Goal: Task Accomplishment & Management: Manage account settings

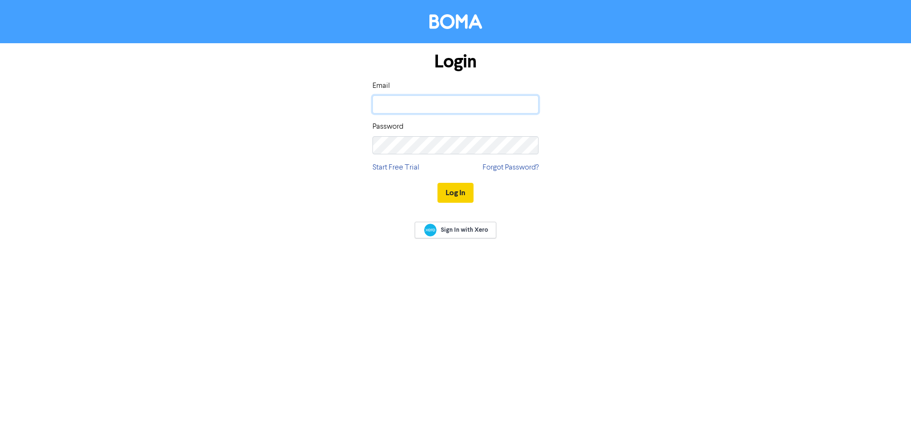
type input "[EMAIL_ADDRESS][DOMAIN_NAME]"
click at [450, 191] on button "Log In" at bounding box center [455, 193] width 36 height 20
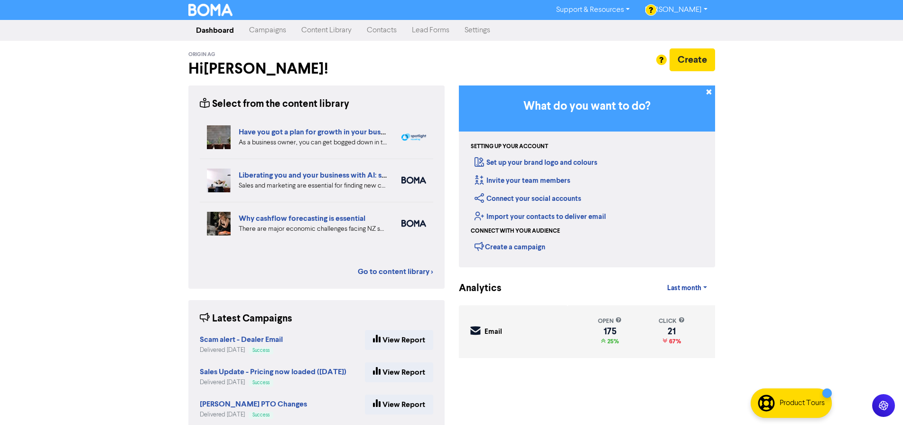
click at [382, 31] on link "Contacts" at bounding box center [381, 30] width 45 height 19
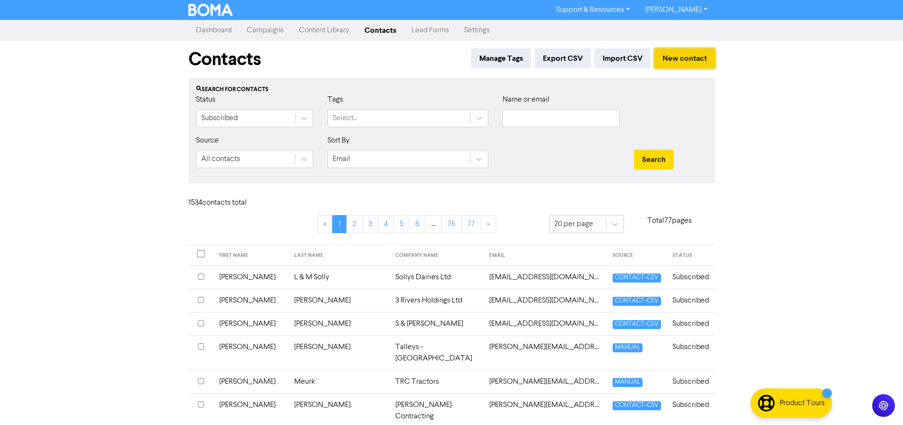
click at [680, 60] on button "New contact" at bounding box center [684, 58] width 61 height 20
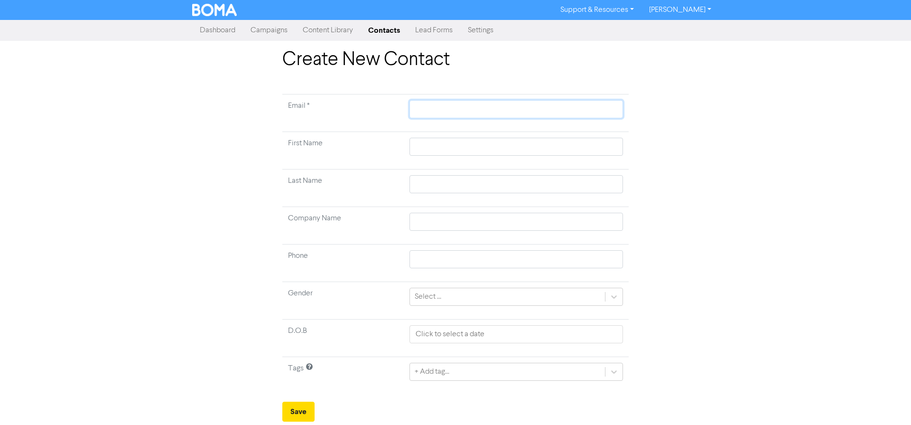
click at [604, 109] on input "text" at bounding box center [516, 109] width 214 height 18
type input "s"
type input "sc"
type input "sco"
type input "[PERSON_NAME]"
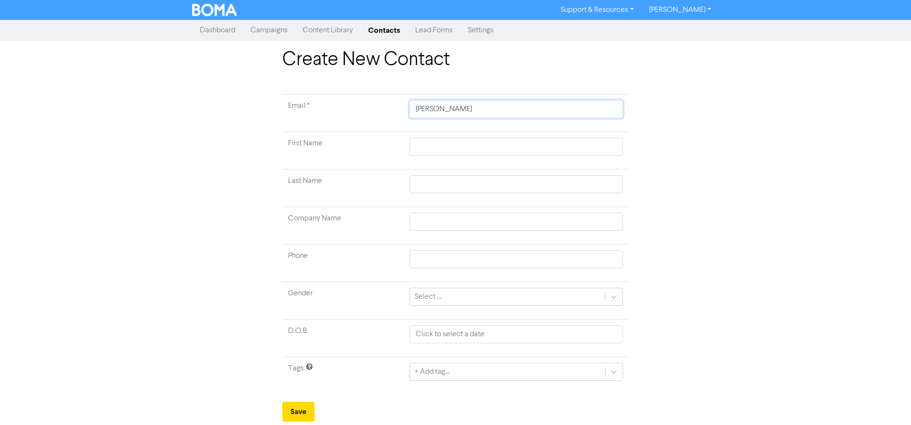
type input "[PERSON_NAME]"
type input "[PERSON_NAME]."
type input "[PERSON_NAME].r"
type input "[PERSON_NAME].ra"
type input "[PERSON_NAME].ran"
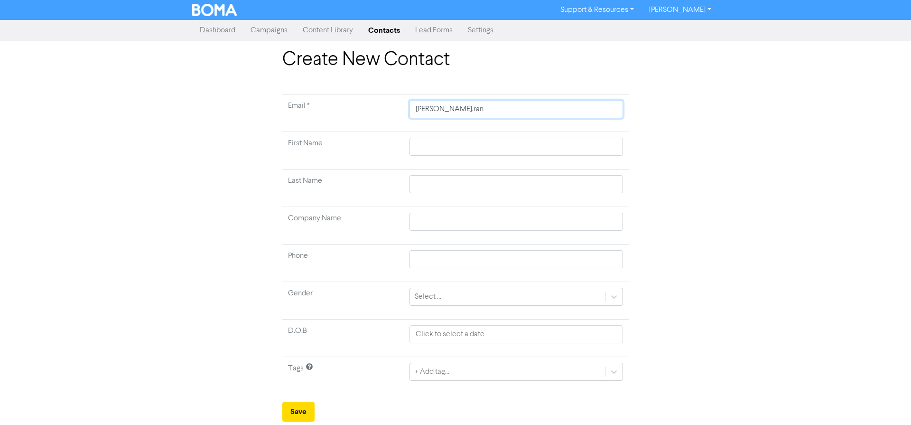
type input "[PERSON_NAME].[PERSON_NAME]"
type input "[PERSON_NAME].[PERSON_NAME]@"
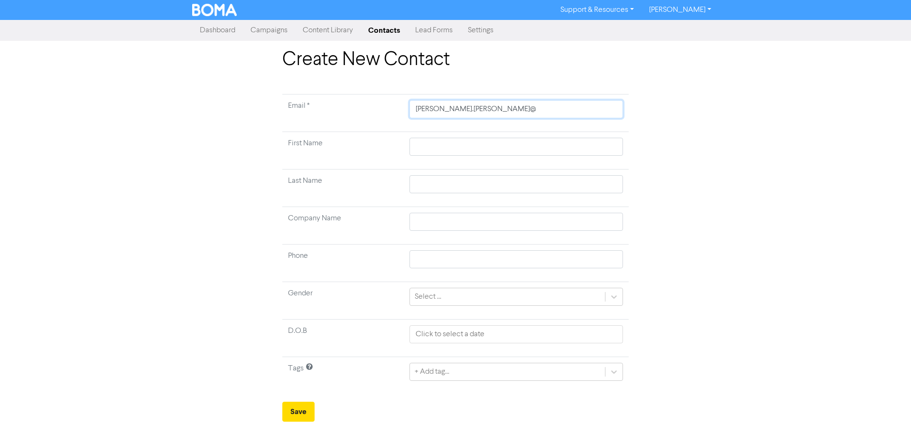
type input "[PERSON_NAME].[PERSON_NAME]@d"
type input "[PERSON_NAME].[PERSON_NAME]@dn"
type input "[PERSON_NAME].[PERSON_NAME]@dne"
type input "[PERSON_NAME].[PERSON_NAME]@dne."
type input "[PERSON_NAME].[PERSON_NAME]@dne.c"
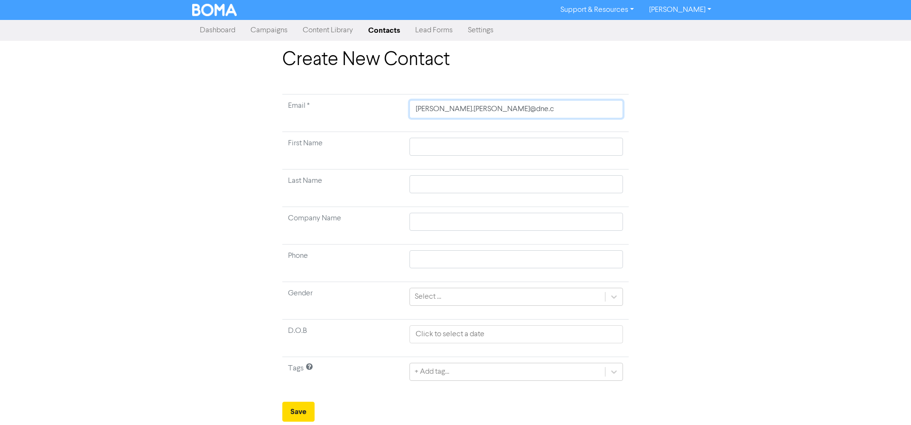
type input "[PERSON_NAME][EMAIL_ADDRESS][PERSON_NAME][DOMAIN_NAME]"
type input "[PERSON_NAME][EMAIL_ADDRESS][PERSON_NAME][DOMAIN_NAME]."
type input "[PERSON_NAME].[PERSON_NAME]@dne.co.[PERSON_NAME]"
type input "[PERSON_NAME][EMAIL_ADDRESS][PERSON_NAME][DOMAIN_NAME]"
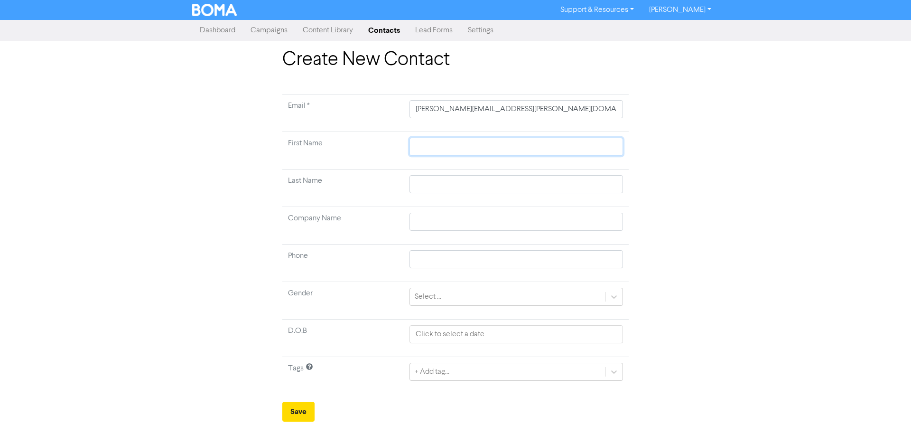
type input "S"
type input "Sc"
type input "Sco"
type input "[PERSON_NAME]"
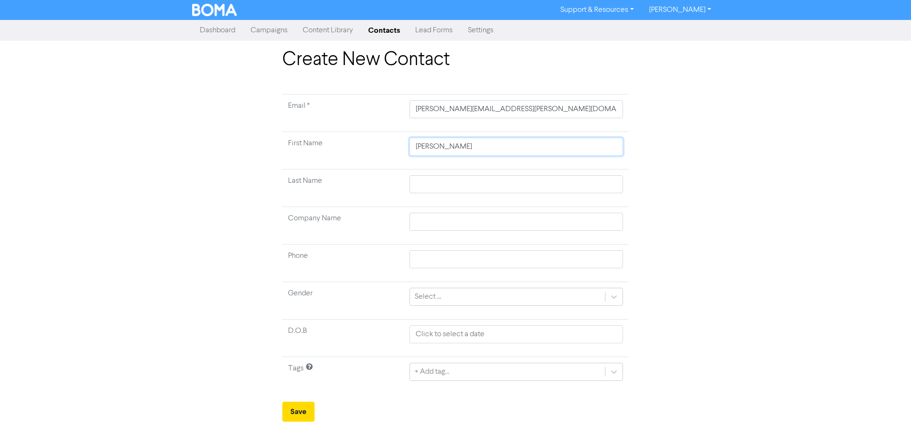
type input "[PERSON_NAME]"
type input "R"
type input "Ra"
type input "Ran"
type input "Rand"
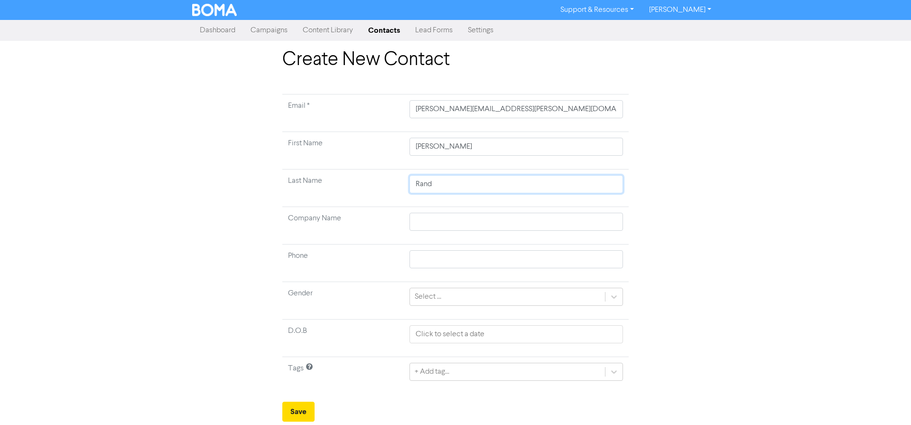
type input "[PERSON_NAME]"
type input "D"
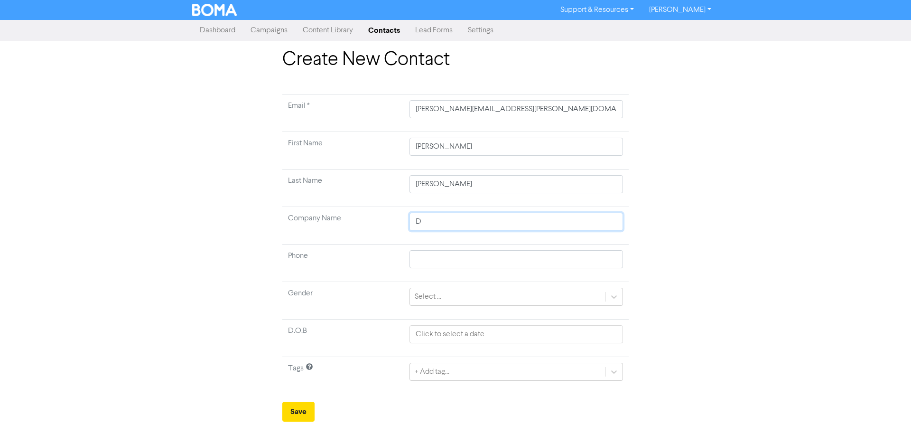
type input "DN"
type input "DNE"
type input "DNE -"
type input "DNE - R"
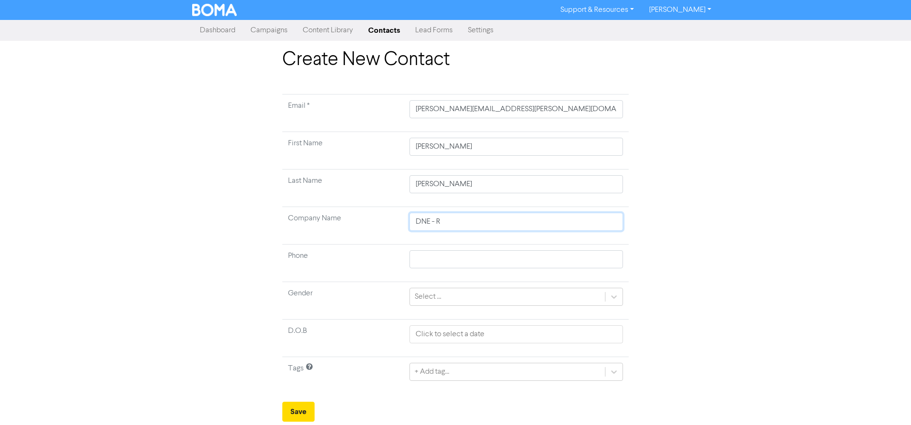
type input "DNE - Ro"
type input "DNE - Rol"
type input "DNE - Roll"
type input "DNE - [PERSON_NAME]"
type input "DNE - Rolles"
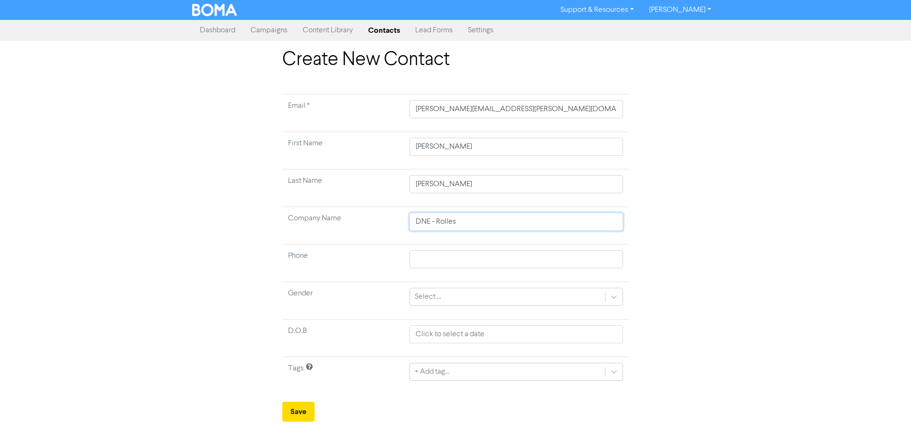
type input "DNE - Rollest"
type input "DNE - Rollesto"
type input "DNE - Rolleston"
click at [548, 296] on div "Select ..." at bounding box center [507, 296] width 195 height 17
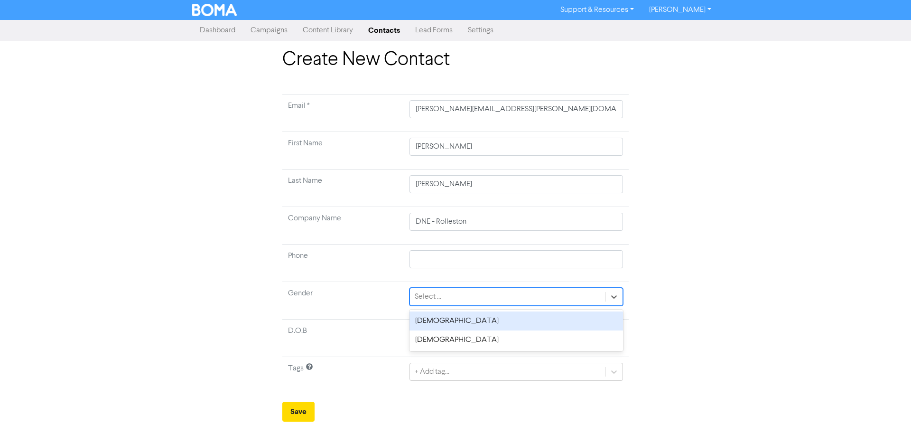
click at [517, 326] on div "[DEMOGRAPHIC_DATA]" at bounding box center [516, 320] width 214 height 19
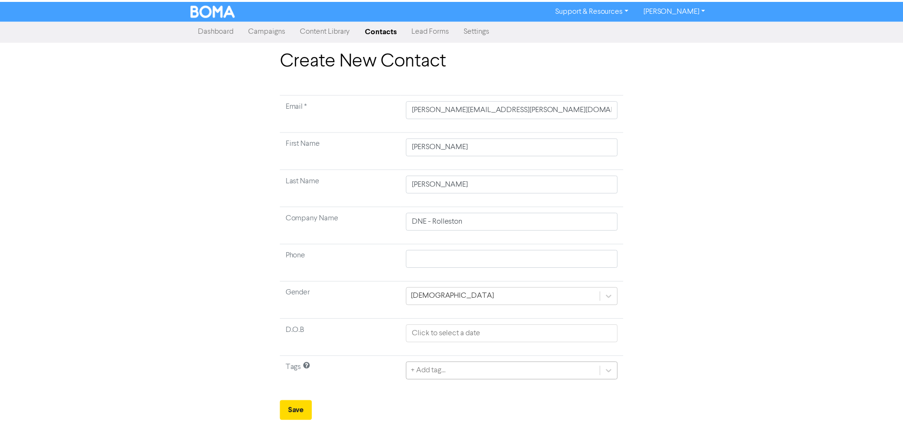
scroll to position [102, 0]
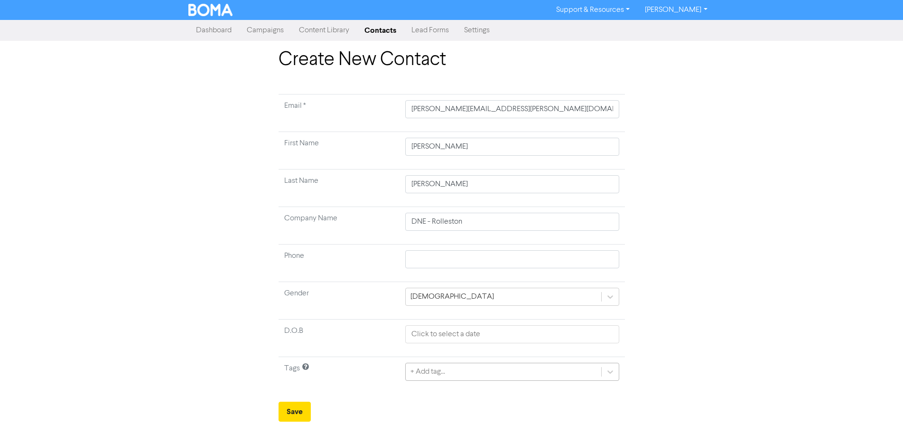
click at [512, 370] on div "+ Add tag..." at bounding box center [512, 372] width 214 height 18
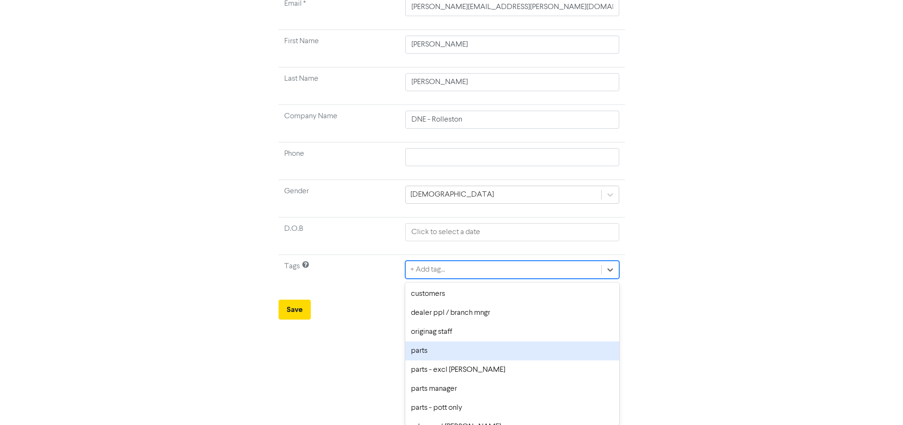
click at [512, 350] on div "parts" at bounding box center [512, 350] width 214 height 19
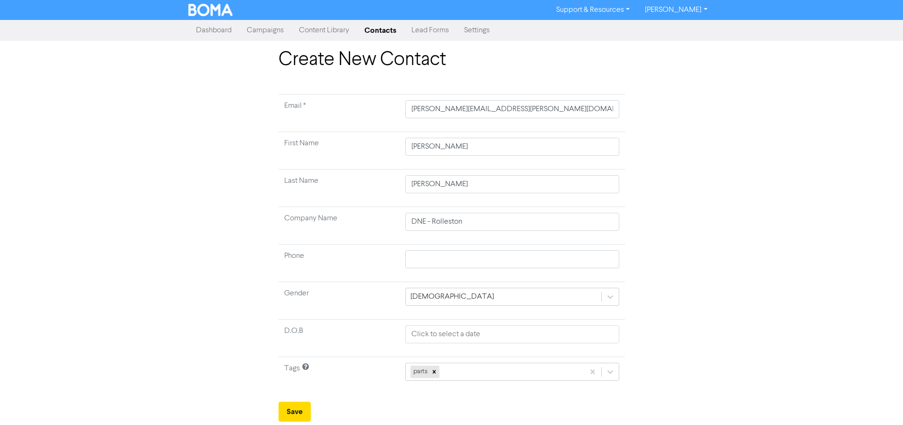
scroll to position [0, 0]
click at [296, 415] on button "Save" at bounding box center [298, 411] width 32 height 20
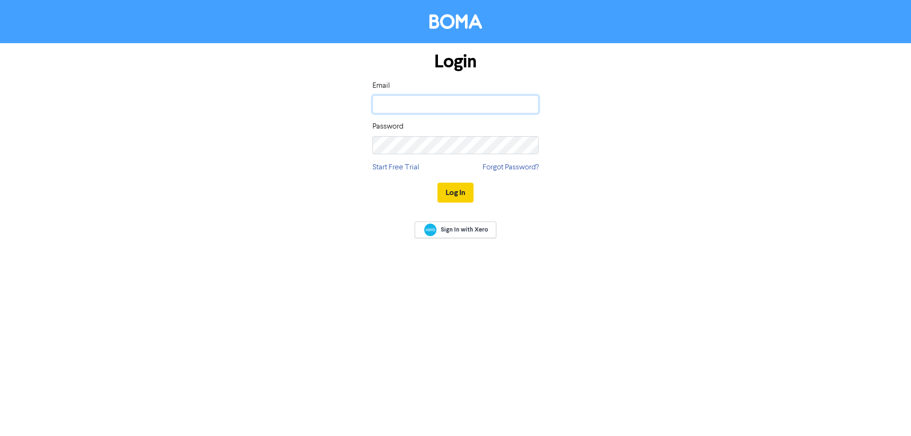
type input "[EMAIL_ADDRESS][DOMAIN_NAME]"
click at [462, 189] on button "Log In" at bounding box center [455, 193] width 36 height 20
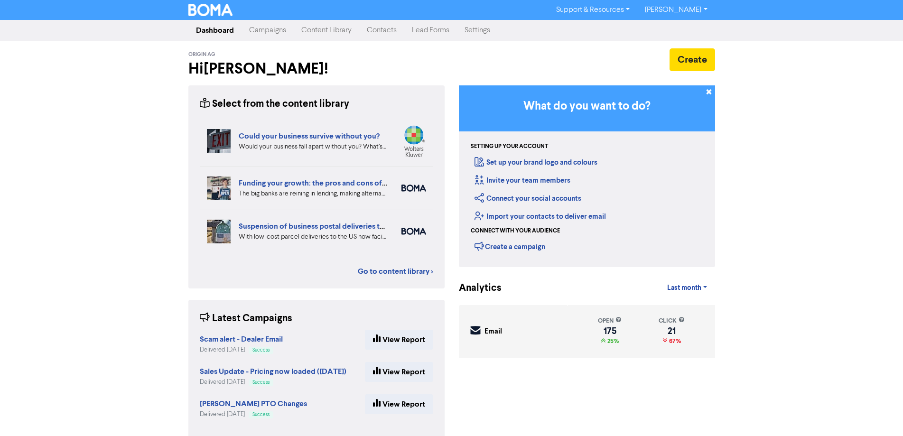
click at [375, 28] on link "Contacts" at bounding box center [381, 30] width 45 height 19
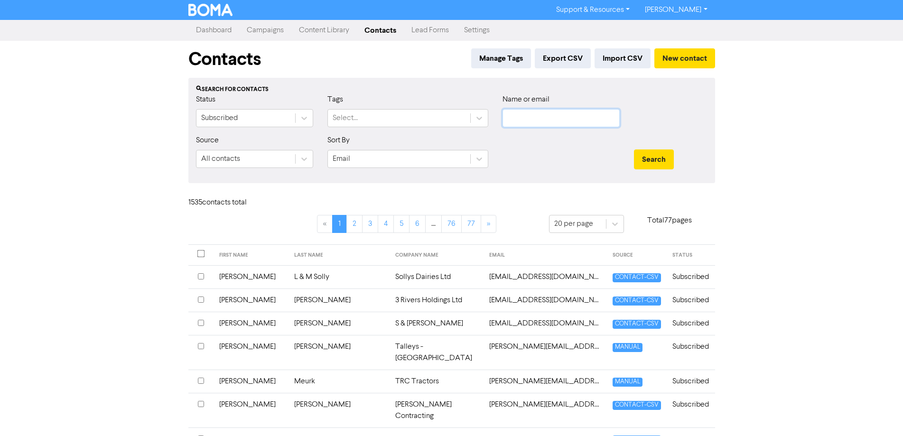
click at [530, 120] on input "text" at bounding box center [560, 118] width 117 height 18
type input "luke"
click at [634, 149] on button "Search" at bounding box center [654, 159] width 40 height 20
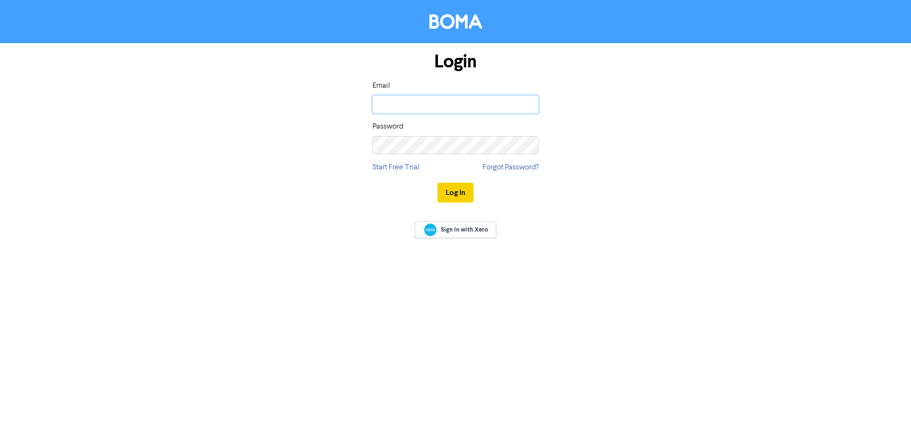
type input "[EMAIL_ADDRESS][DOMAIN_NAME]"
click at [466, 196] on button "Log In" at bounding box center [455, 193] width 36 height 20
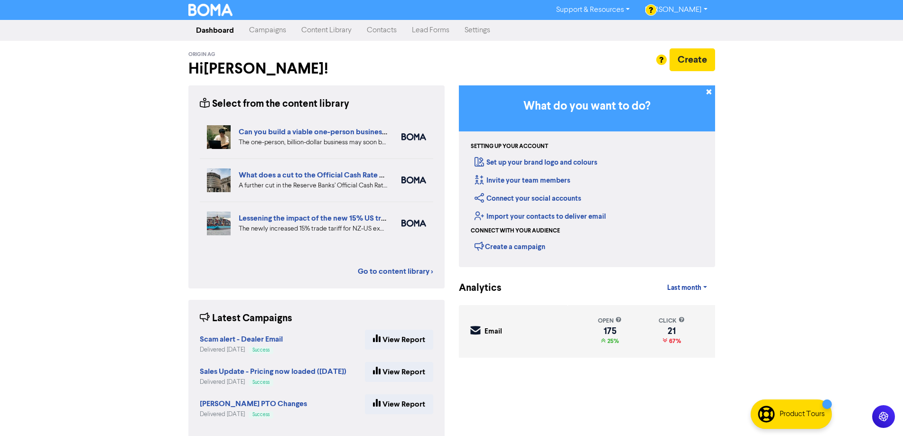
click at [377, 28] on link "Contacts" at bounding box center [381, 30] width 45 height 19
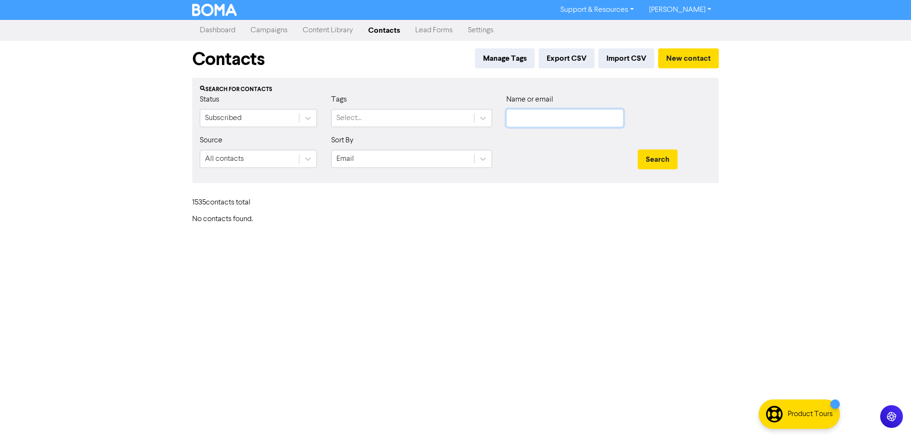
click at [564, 122] on input "text" at bounding box center [564, 118] width 117 height 18
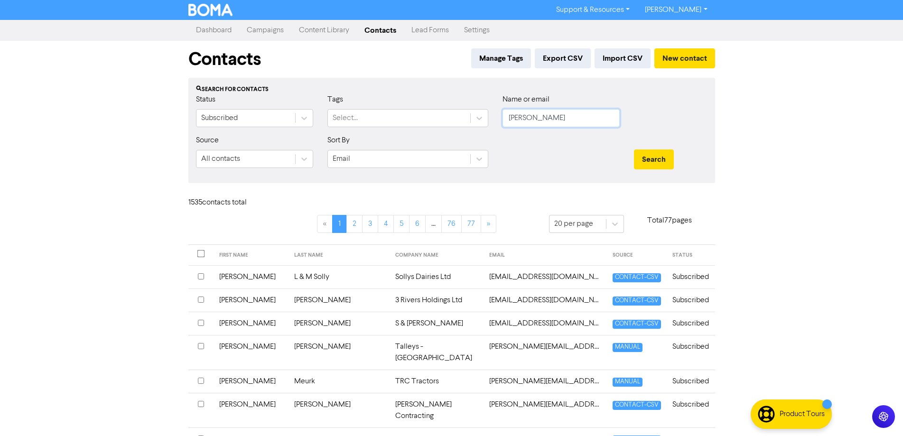
type input "daryl"
click at [634, 149] on button "Search" at bounding box center [654, 159] width 40 height 20
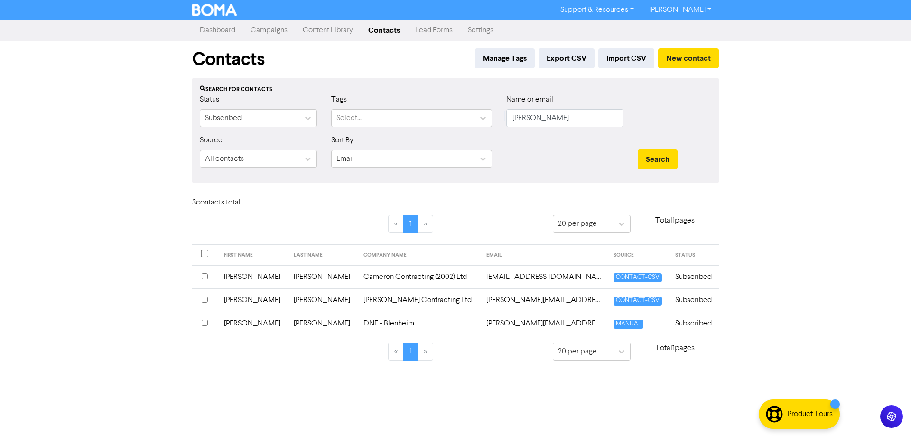
click at [288, 324] on td "Woodham" at bounding box center [323, 323] width 70 height 23
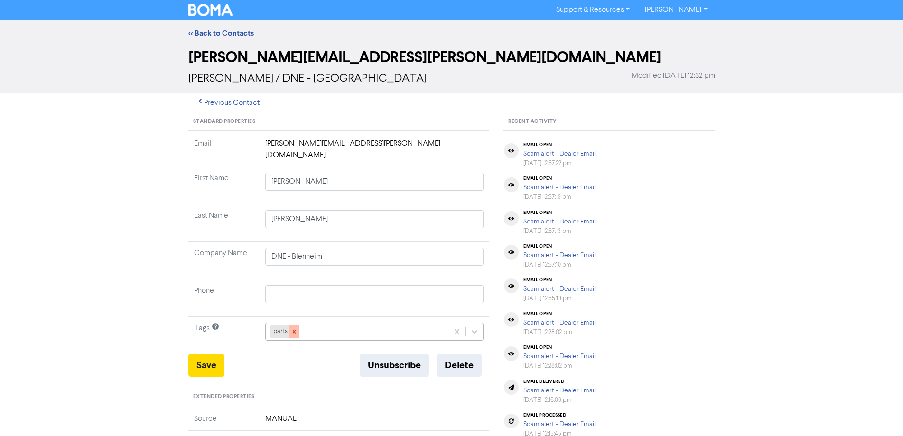
click at [294, 328] on icon at bounding box center [294, 331] width 7 height 7
click at [316, 323] on div "+ Add tag..." at bounding box center [374, 332] width 219 height 18
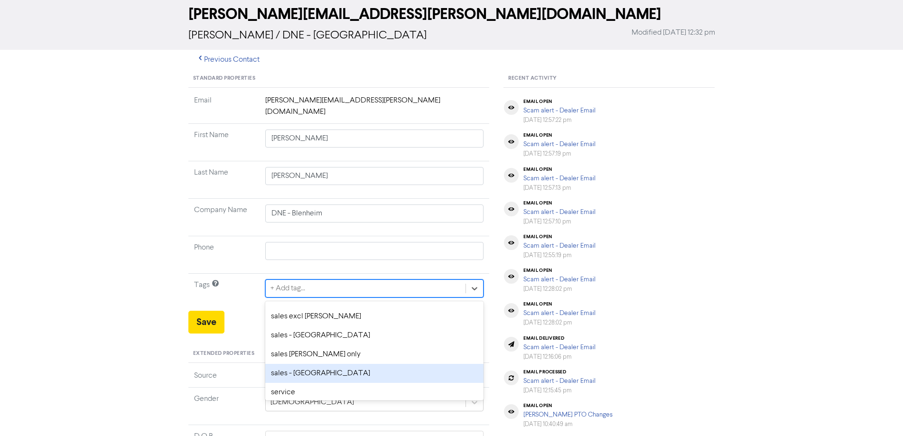
scroll to position [142, 0]
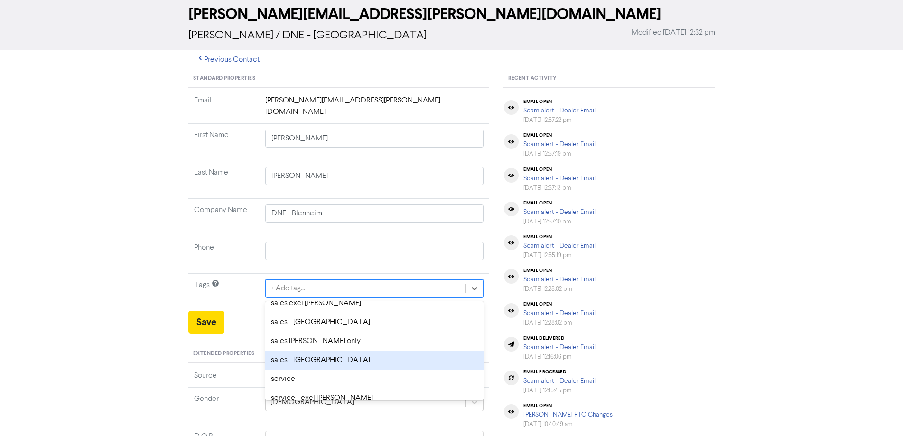
click at [326, 351] on div "sales - [GEOGRAPHIC_DATA]" at bounding box center [374, 360] width 219 height 19
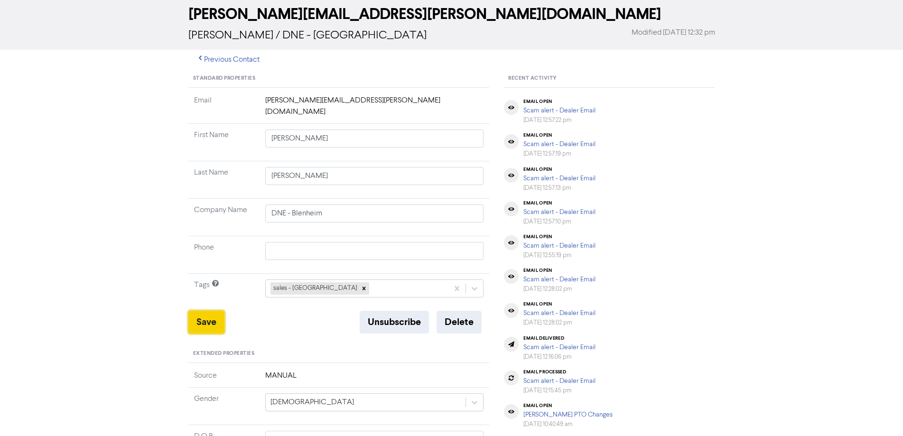
click at [202, 311] on button "Save" at bounding box center [206, 322] width 36 height 23
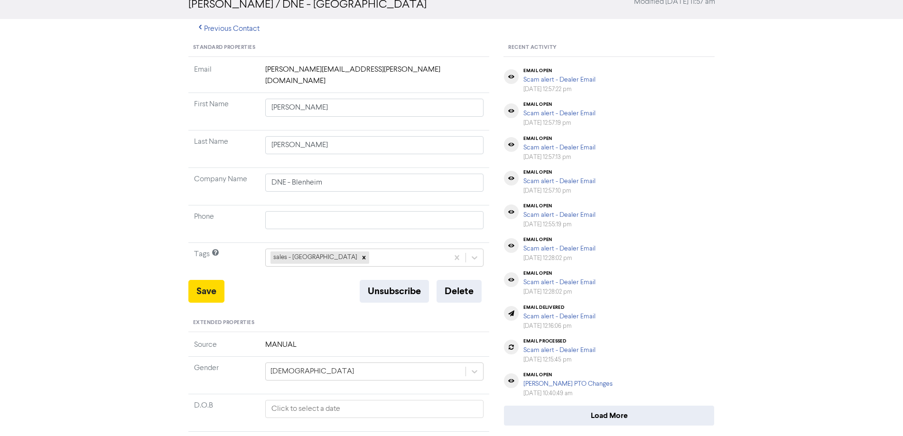
scroll to position [91, 0]
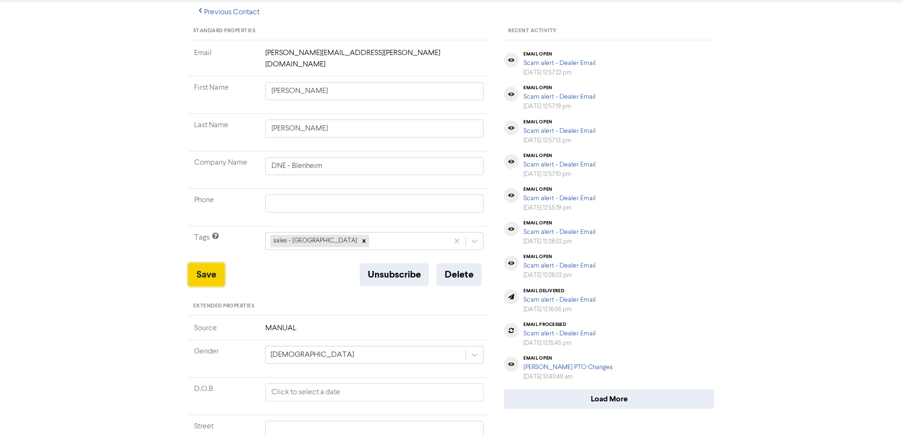
click at [209, 263] on button "Save" at bounding box center [206, 274] width 36 height 23
